Goal: Information Seeking & Learning: Find specific fact

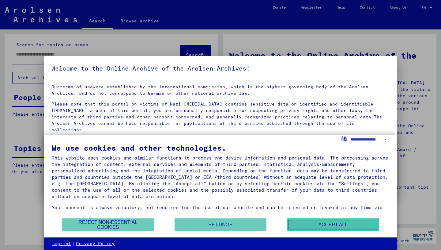
click at [318, 224] on button "Accept all" at bounding box center [333, 224] width 92 height 13
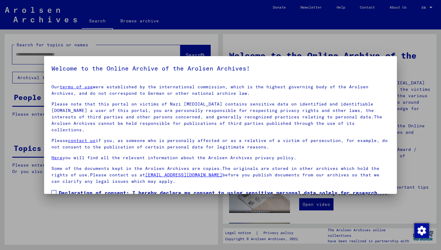
scroll to position [33, 0]
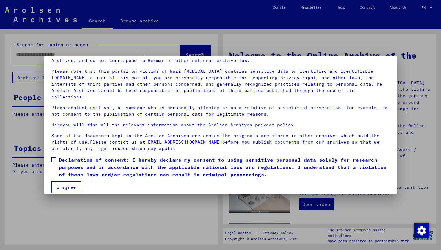
click at [54, 157] on span at bounding box center [53, 159] width 5 height 5
click at [61, 181] on button "I agree" at bounding box center [66, 187] width 30 height 12
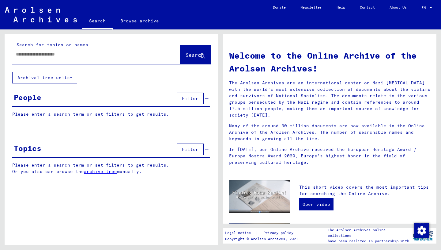
click at [49, 58] on div at bounding box center [87, 54] width 150 height 14
click at [51, 52] on input "text" at bounding box center [89, 54] width 146 height 6
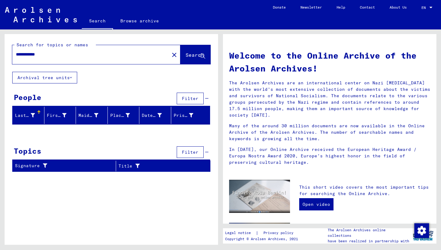
click at [27, 55] on input "**********" at bounding box center [89, 54] width 146 height 6
click at [189, 54] on span "Search" at bounding box center [195, 55] width 18 height 6
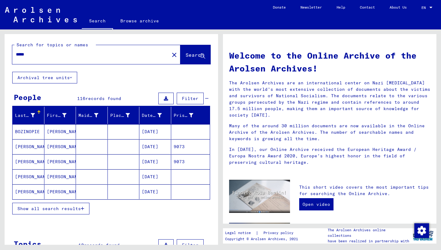
click at [24, 53] on input "*****" at bounding box center [89, 54] width 146 height 6
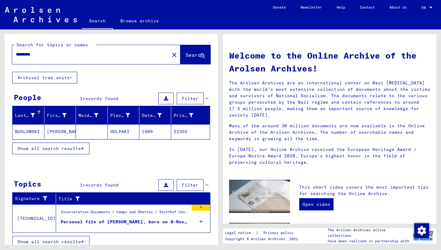
click at [134, 218] on div "Personal file of [PERSON_NAME], born on 0-Nov-1909, born in [GEOGRAPHIC_DATA]" at bounding box center [125, 221] width 128 height 6
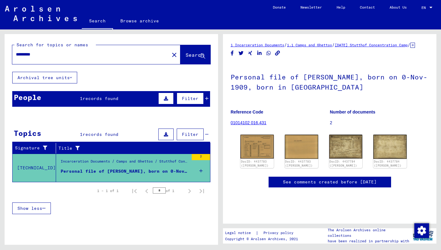
click at [50, 53] on input "*********" at bounding box center [91, 54] width 150 height 6
type input "*********"
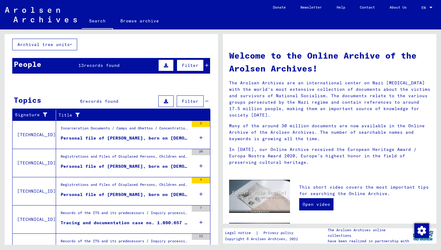
scroll to position [39, 0]
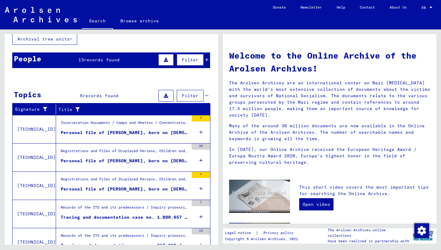
click at [119, 127] on div "Incarceration Documents / Camps and Ghettos / Concentration Camp Mittelbau ([PE…" at bounding box center [125, 124] width 128 height 9
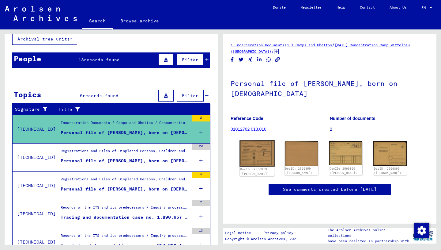
click at [261, 154] on img at bounding box center [257, 153] width 35 height 26
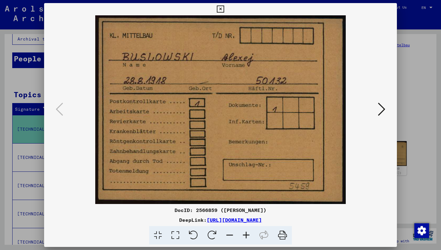
click at [380, 106] on icon at bounding box center [381, 109] width 7 height 15
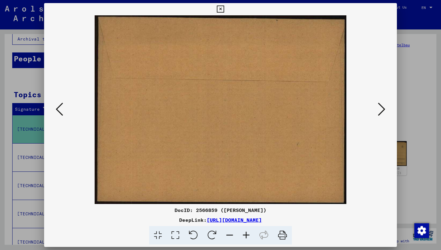
click at [380, 106] on icon at bounding box center [381, 109] width 7 height 15
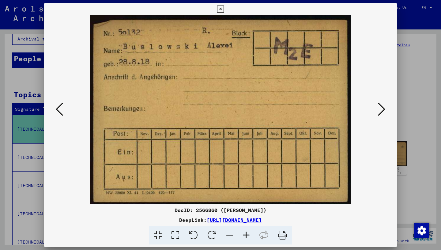
click at [380, 106] on icon at bounding box center [381, 109] width 7 height 15
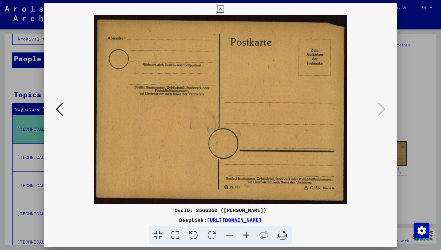
click at [224, 11] on icon at bounding box center [220, 9] width 7 height 7
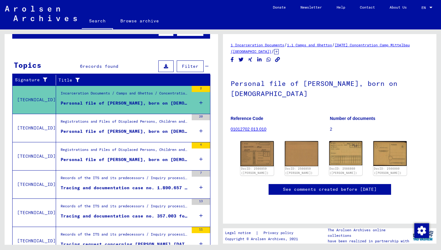
scroll to position [68, 0]
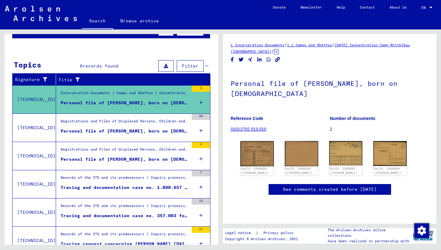
click at [144, 129] on div "Personal file of [PERSON_NAME], born on [DEMOGRAPHIC_DATA] and of further perso…" at bounding box center [125, 131] width 128 height 6
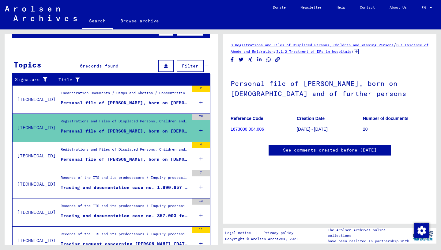
scroll to position [36, 0]
click at [248, 127] on link "1673000 004.006" at bounding box center [247, 129] width 33 height 5
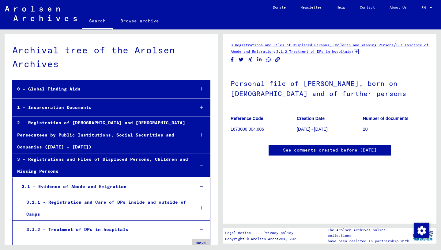
scroll to position [572, 0]
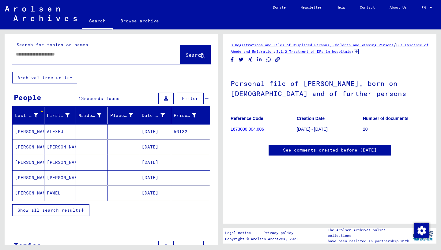
type input "*******"
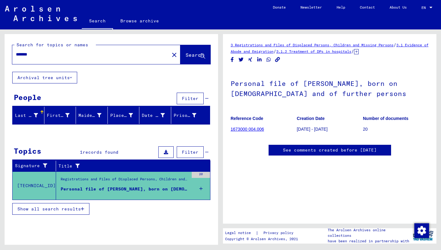
click at [171, 54] on mat-icon "close" at bounding box center [174, 54] width 7 height 7
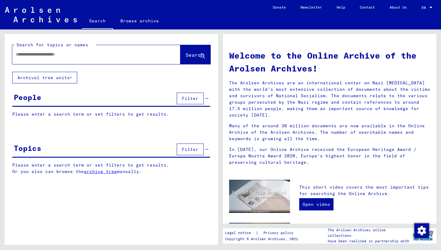
click at [116, 56] on input "text" at bounding box center [89, 54] width 146 height 6
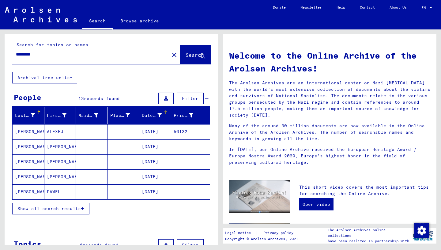
scroll to position [10, 0]
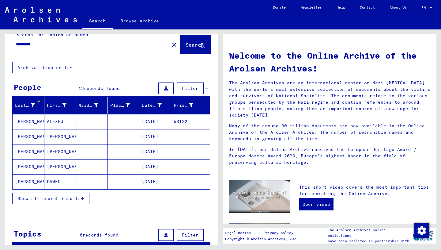
click at [58, 151] on mat-cell "[PERSON_NAME]" at bounding box center [60, 151] width 32 height 15
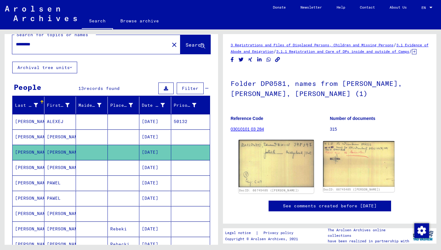
click at [281, 163] on img at bounding box center [276, 163] width 75 height 47
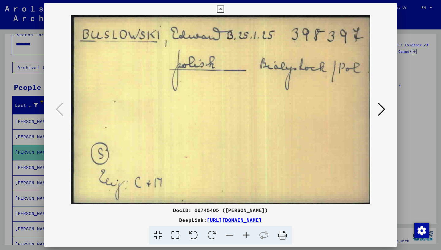
click at [381, 106] on icon at bounding box center [381, 109] width 7 height 15
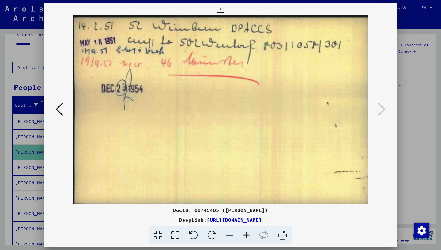
click at [224, 9] on icon at bounding box center [220, 9] width 7 height 7
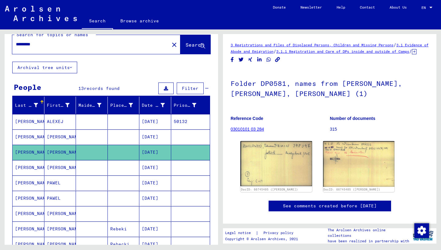
click at [59, 169] on mat-cell "[PERSON_NAME]" at bounding box center [60, 167] width 32 height 15
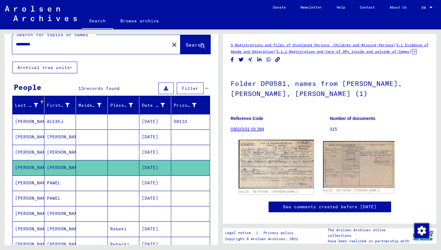
click at [281, 170] on img at bounding box center [276, 164] width 75 height 49
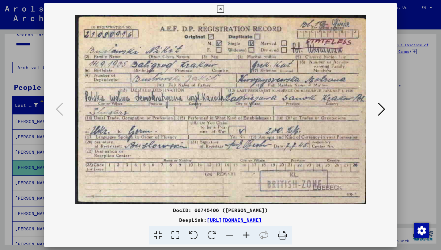
click at [224, 6] on icon at bounding box center [220, 9] width 7 height 7
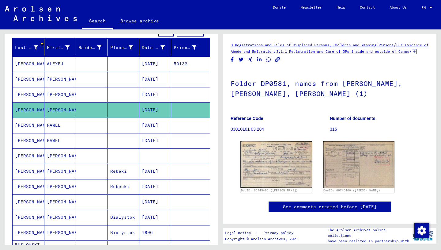
scroll to position [69, 0]
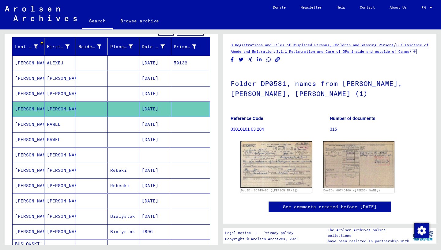
click at [97, 125] on mat-cell at bounding box center [92, 124] width 32 height 15
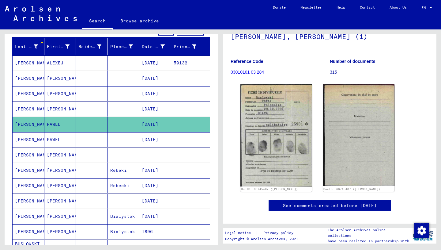
scroll to position [63, 0]
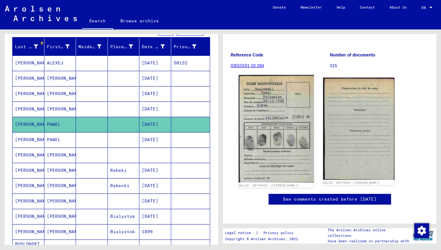
click at [304, 109] on img at bounding box center [276, 129] width 75 height 108
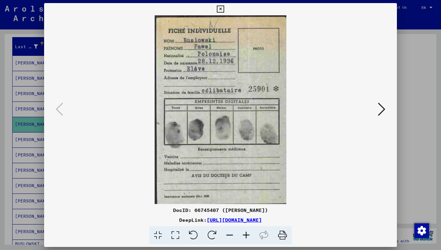
click at [384, 113] on icon at bounding box center [381, 109] width 7 height 15
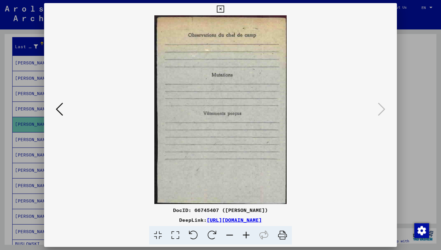
click at [424, 70] on div at bounding box center [220, 125] width 441 height 250
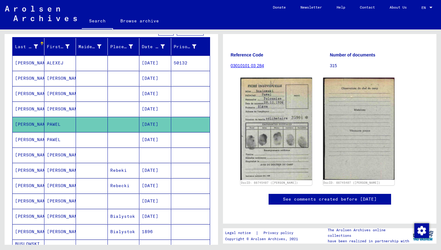
scroll to position [95, 0]
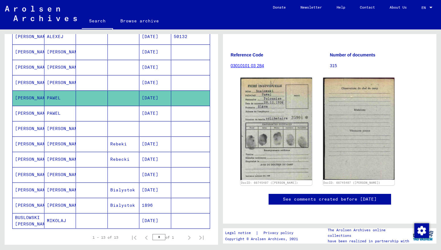
click at [89, 111] on mat-cell at bounding box center [92, 113] width 32 height 15
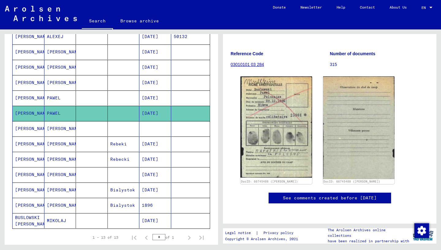
click at [95, 127] on mat-cell at bounding box center [92, 128] width 32 height 15
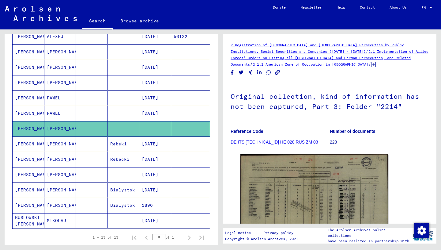
scroll to position [129, 0]
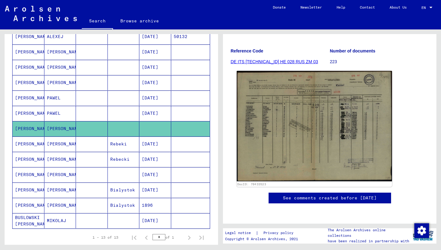
click at [350, 95] on img at bounding box center [314, 126] width 155 height 110
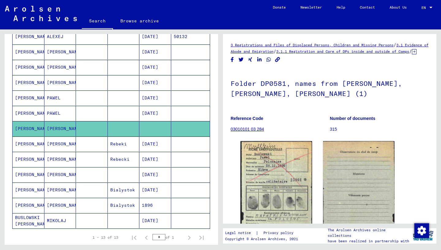
click at [83, 143] on mat-cell at bounding box center [92, 143] width 32 height 15
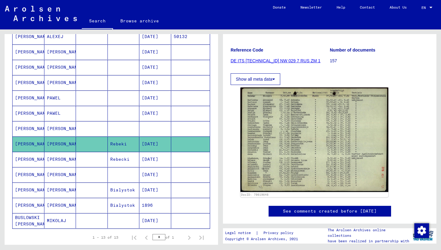
scroll to position [74, 0]
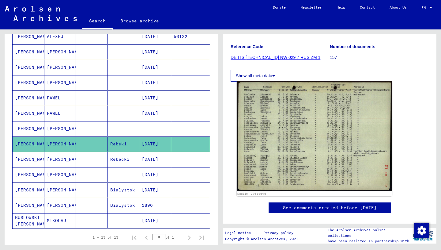
click at [300, 125] on img at bounding box center [314, 136] width 155 height 110
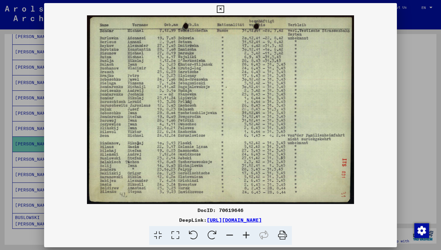
scroll to position [0, 0]
click at [224, 10] on icon at bounding box center [220, 9] width 7 height 7
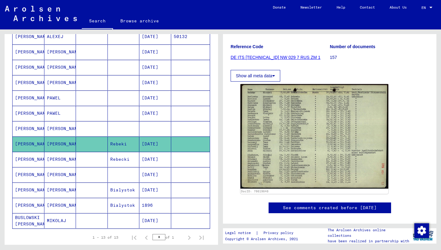
click at [78, 163] on mat-cell at bounding box center [92, 159] width 32 height 15
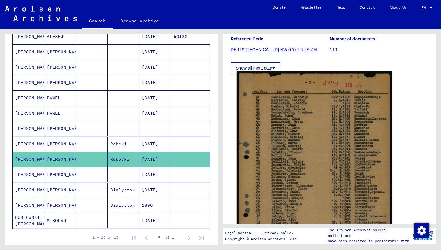
scroll to position [82, 0]
click at [320, 159] on img at bounding box center [314, 180] width 155 height 218
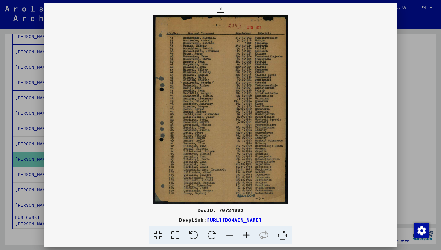
scroll to position [0, 0]
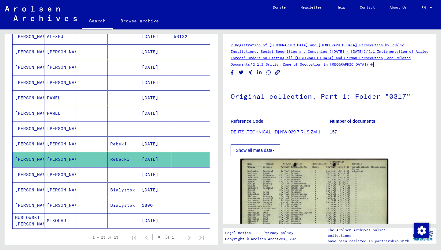
click at [77, 176] on mat-cell at bounding box center [92, 174] width 32 height 15
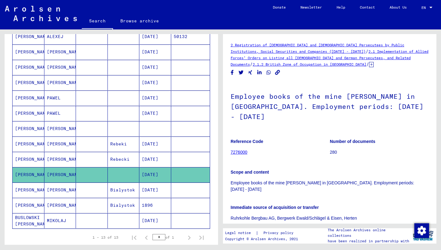
click at [80, 190] on mat-cell at bounding box center [92, 189] width 32 height 15
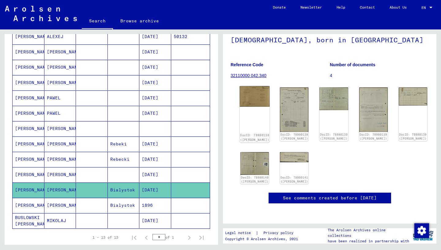
scroll to position [105, 0]
click at [251, 86] on img at bounding box center [255, 96] width 30 height 21
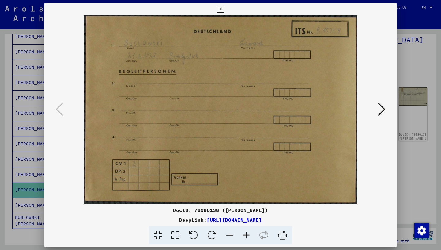
click at [379, 108] on icon at bounding box center [381, 109] width 7 height 15
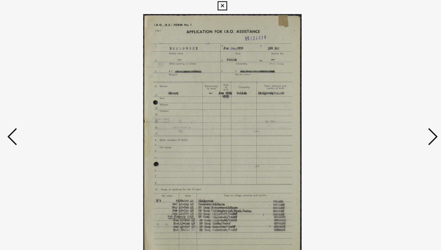
click at [384, 108] on icon at bounding box center [381, 109] width 7 height 15
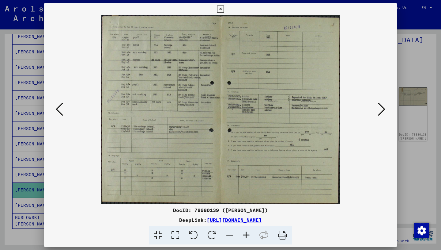
click at [380, 108] on icon at bounding box center [381, 109] width 7 height 15
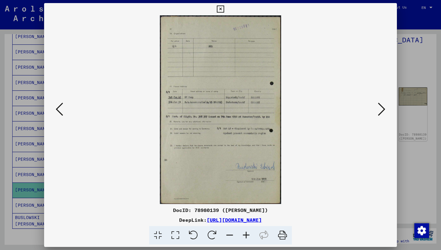
click at [380, 107] on icon at bounding box center [381, 109] width 7 height 15
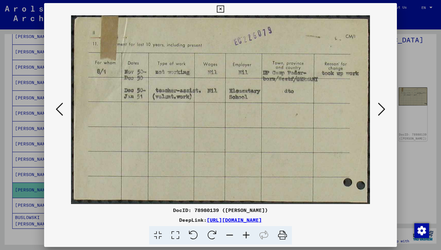
click at [380, 107] on icon at bounding box center [381, 109] width 7 height 15
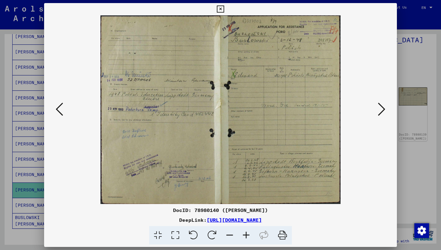
click at [377, 116] on button at bounding box center [381, 109] width 11 height 17
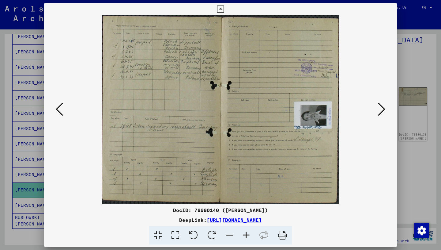
click at [226, 4] on div at bounding box center [220, 9] width 11 height 12
click at [224, 11] on icon at bounding box center [220, 9] width 7 height 7
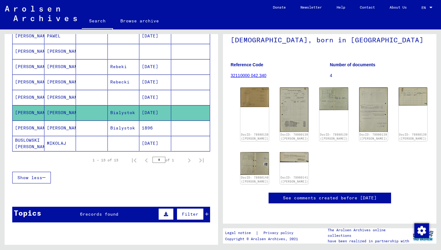
scroll to position [175, 0]
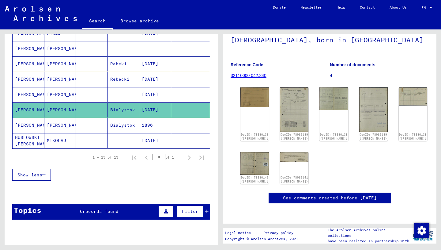
click at [97, 126] on mat-cell at bounding box center [92, 125] width 32 height 15
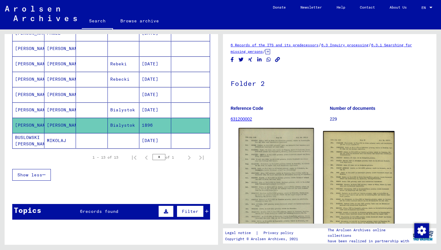
click at [269, 145] on img at bounding box center [276, 189] width 75 height 122
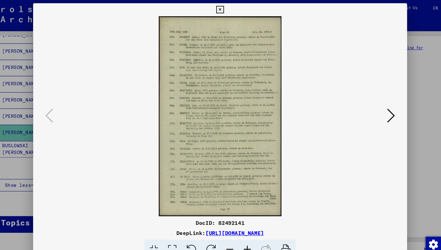
click at [386, 109] on button at bounding box center [381, 109] width 11 height 17
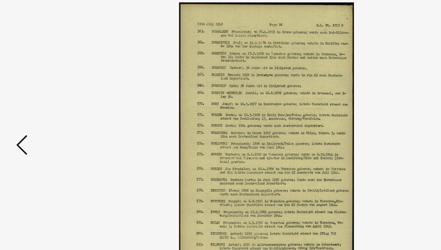
click at [285, 60] on img at bounding box center [220, 109] width 311 height 188
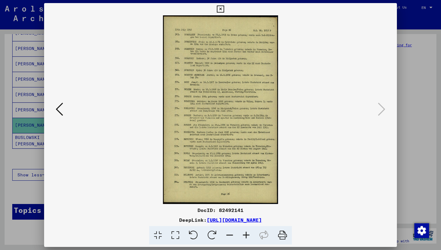
click at [437, 154] on div at bounding box center [220, 125] width 441 height 250
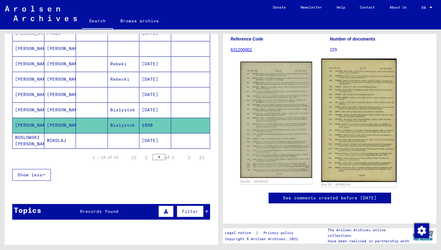
scroll to position [154, 0]
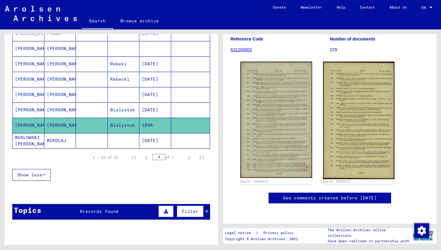
click at [93, 137] on mat-cell at bounding box center [92, 140] width 32 height 15
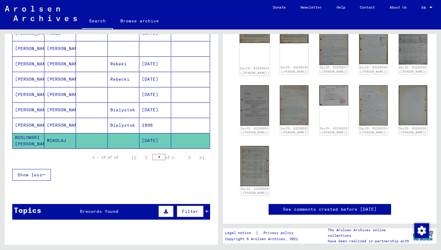
scroll to position [5, 0]
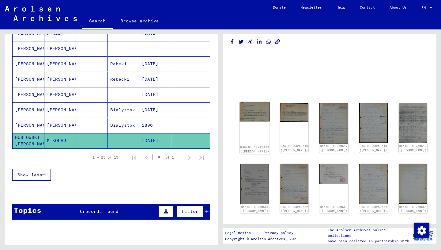
click at [255, 108] on img at bounding box center [255, 112] width 30 height 20
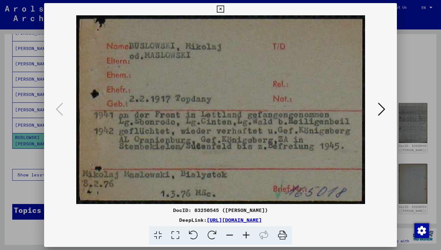
click at [380, 107] on icon at bounding box center [381, 109] width 7 height 15
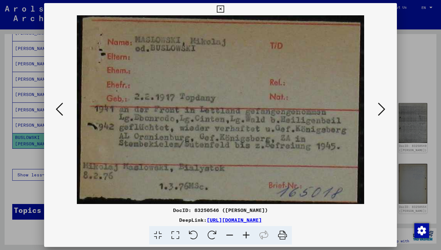
click at [380, 108] on icon at bounding box center [381, 109] width 7 height 15
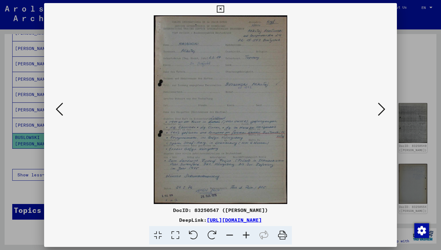
click at [378, 108] on icon at bounding box center [381, 109] width 7 height 15
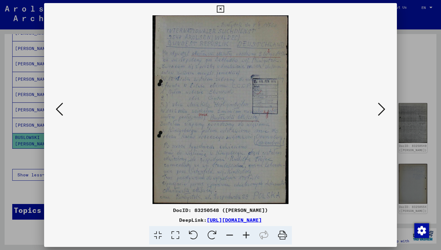
click at [382, 108] on icon at bounding box center [381, 109] width 7 height 15
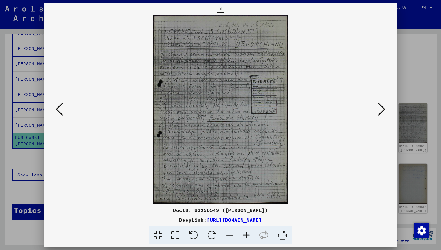
click at [383, 105] on icon at bounding box center [381, 109] width 7 height 15
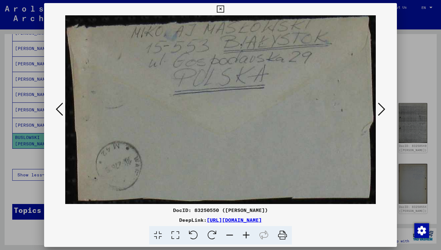
click at [383, 105] on icon at bounding box center [381, 109] width 7 height 15
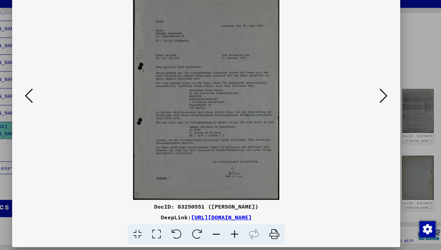
click at [383, 109] on icon at bounding box center [381, 109] width 7 height 15
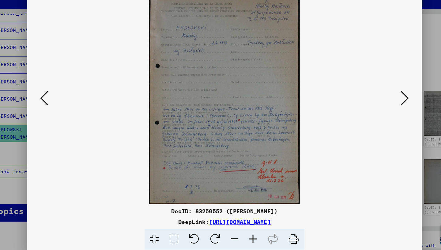
click at [381, 107] on icon at bounding box center [381, 109] width 7 height 15
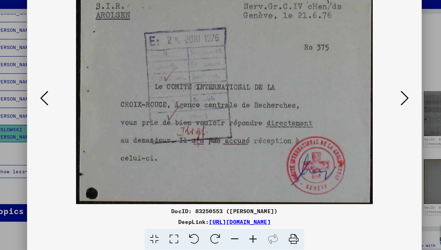
click at [381, 107] on icon at bounding box center [381, 109] width 7 height 15
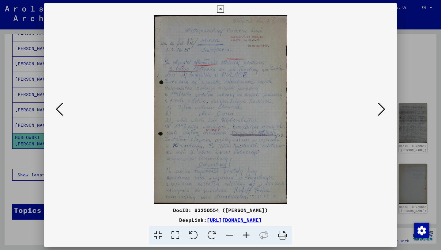
click at [376, 106] on img at bounding box center [220, 109] width 311 height 188
click at [380, 107] on icon at bounding box center [381, 109] width 7 height 15
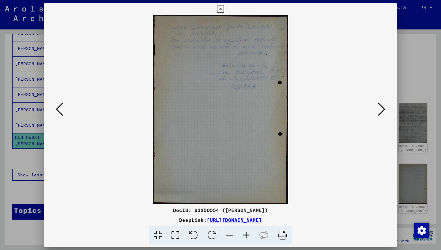
click at [377, 111] on button at bounding box center [381, 109] width 11 height 17
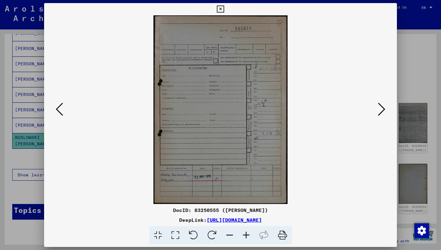
click at [380, 110] on icon at bounding box center [381, 109] width 7 height 15
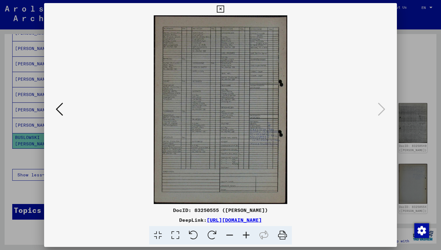
click at [224, 6] on icon at bounding box center [220, 9] width 7 height 7
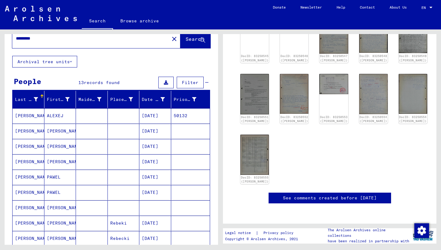
scroll to position [0, 0]
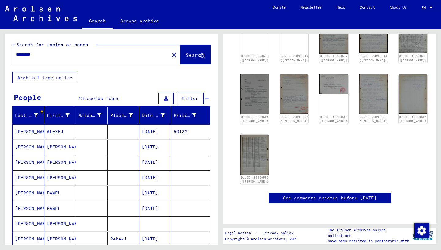
click at [68, 53] on input "*********" at bounding box center [91, 54] width 150 height 6
type input "**********"
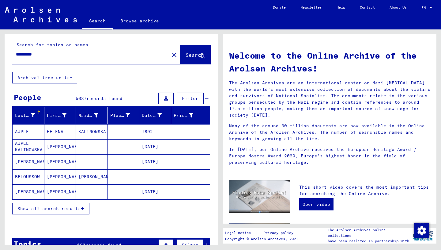
click at [182, 98] on button "Filter" at bounding box center [190, 99] width 27 height 12
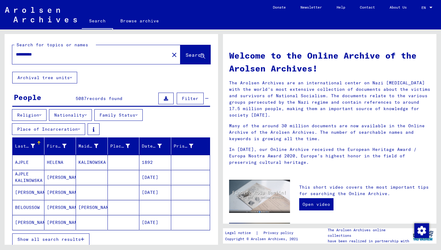
click at [70, 130] on button "Place of Incarceration" at bounding box center [48, 129] width 73 height 12
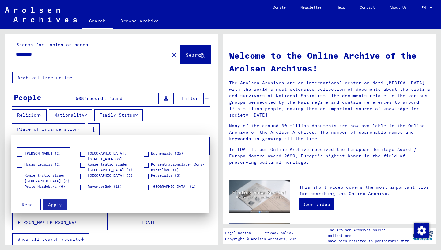
click at [164, 131] on div at bounding box center [220, 125] width 441 height 250
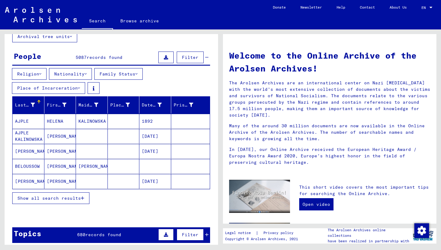
scroll to position [41, 0]
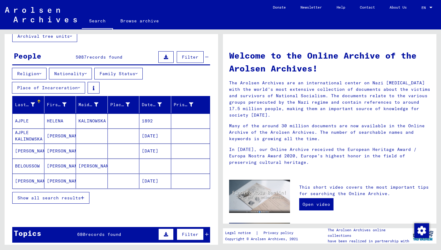
click at [72, 196] on span "Show all search results" at bounding box center [48, 198] width 63 height 6
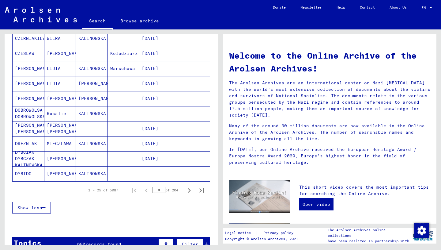
scroll to position [349, 0]
click at [189, 189] on icon "Next page" at bounding box center [189, 190] width 9 height 9
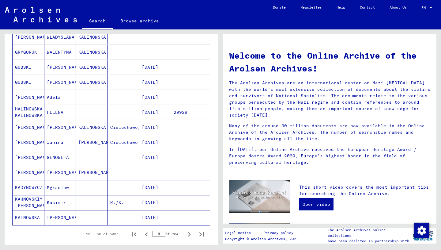
scroll to position [317, 0]
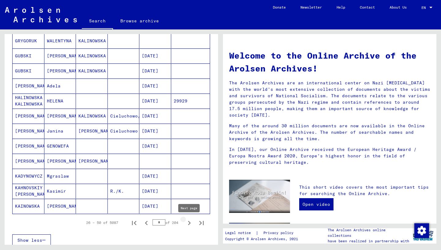
click at [188, 221] on icon "Next page" at bounding box center [189, 222] width 9 height 9
type input "*"
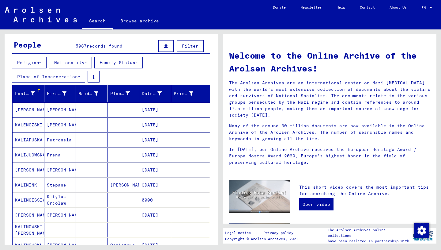
scroll to position [41, 0]
